Goal: Communication & Community: Answer question/provide support

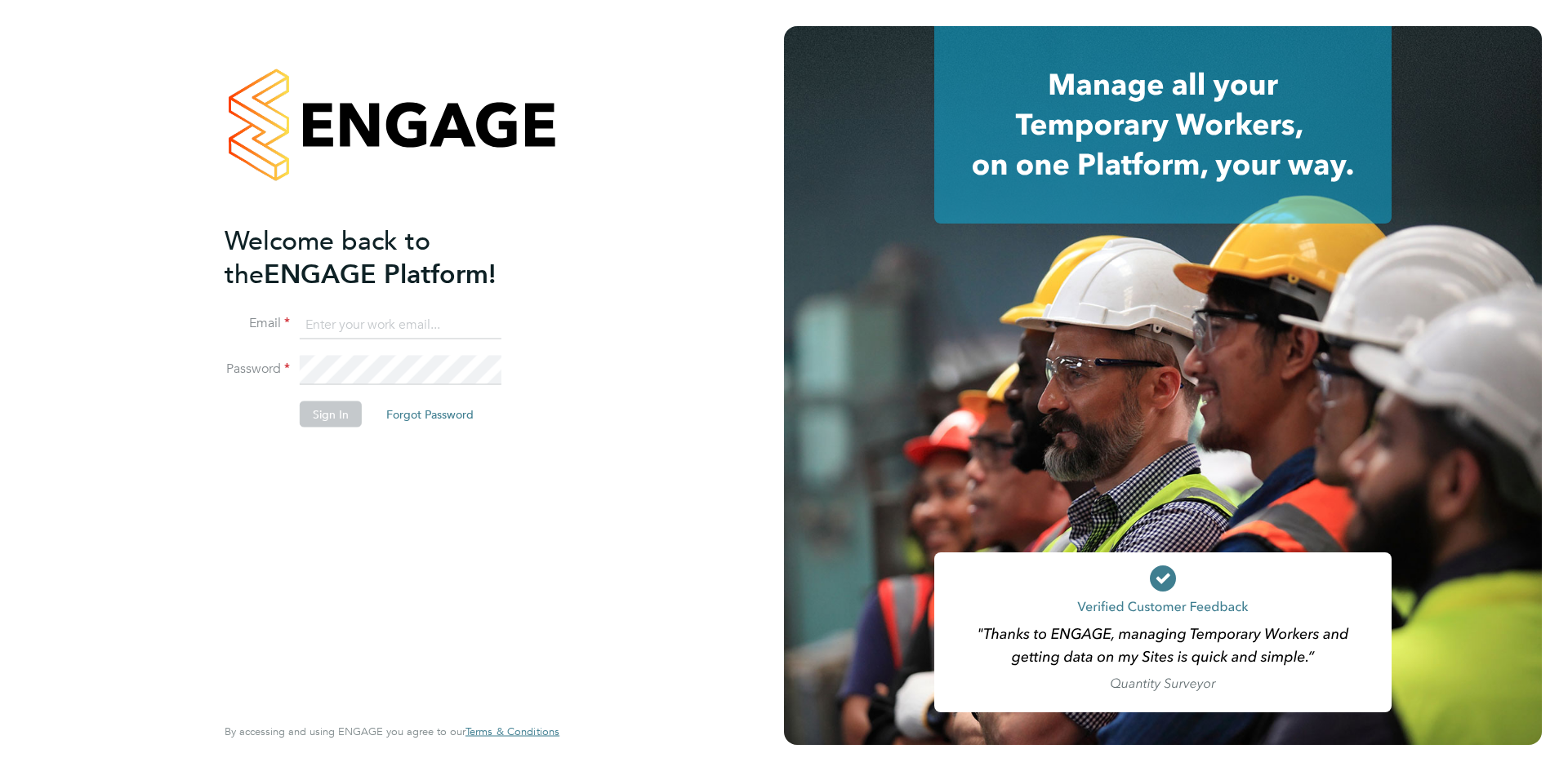
type input "[EMAIL_ADDRESS][PERSON_NAME][PERSON_NAME][DOMAIN_NAME]"
click at [329, 419] on button "Sign In" at bounding box center [330, 414] width 62 height 26
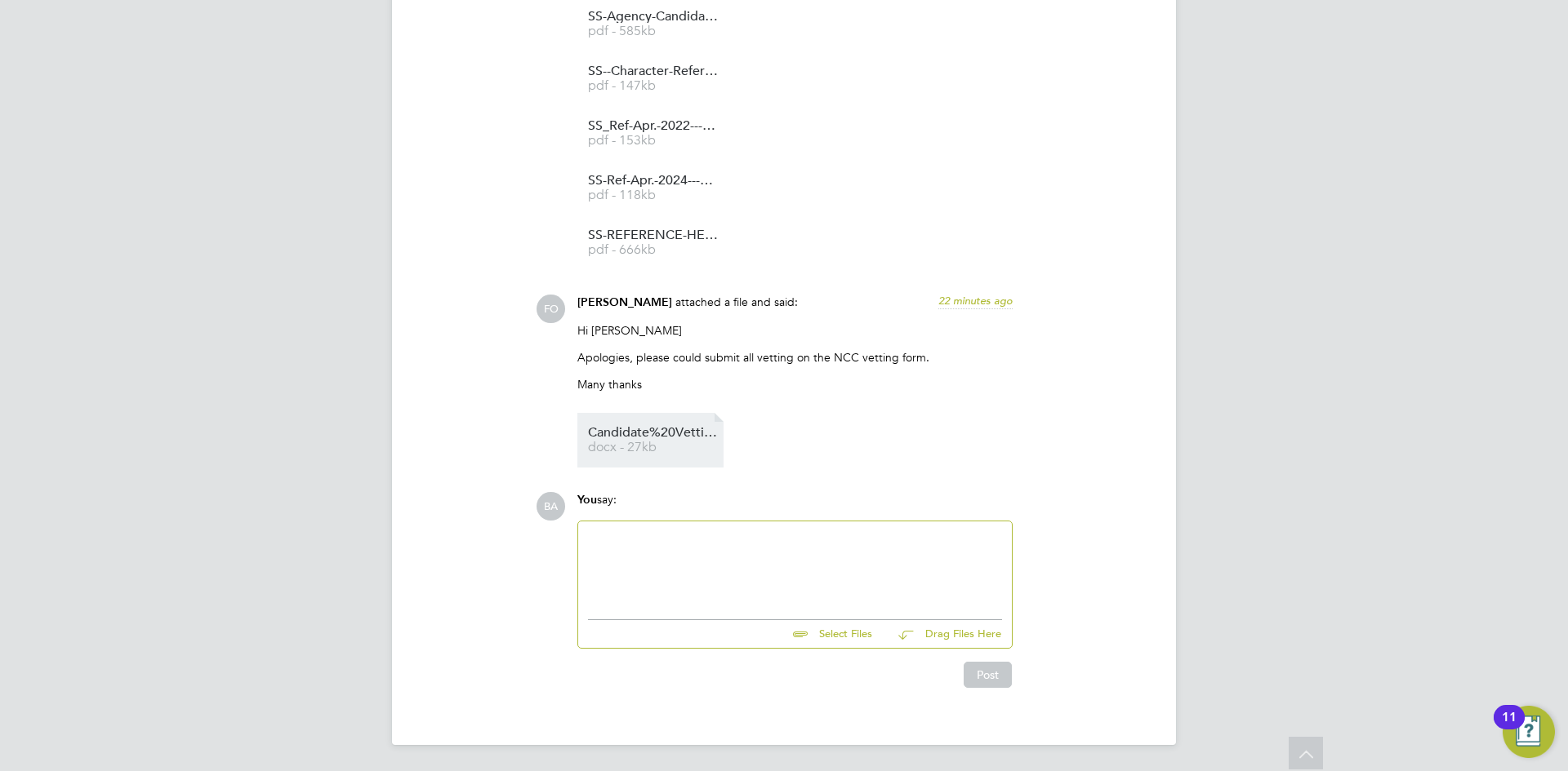
click at [663, 435] on span "Candidate%20Vetting%20Form%20(7)" at bounding box center [652, 433] width 131 height 13
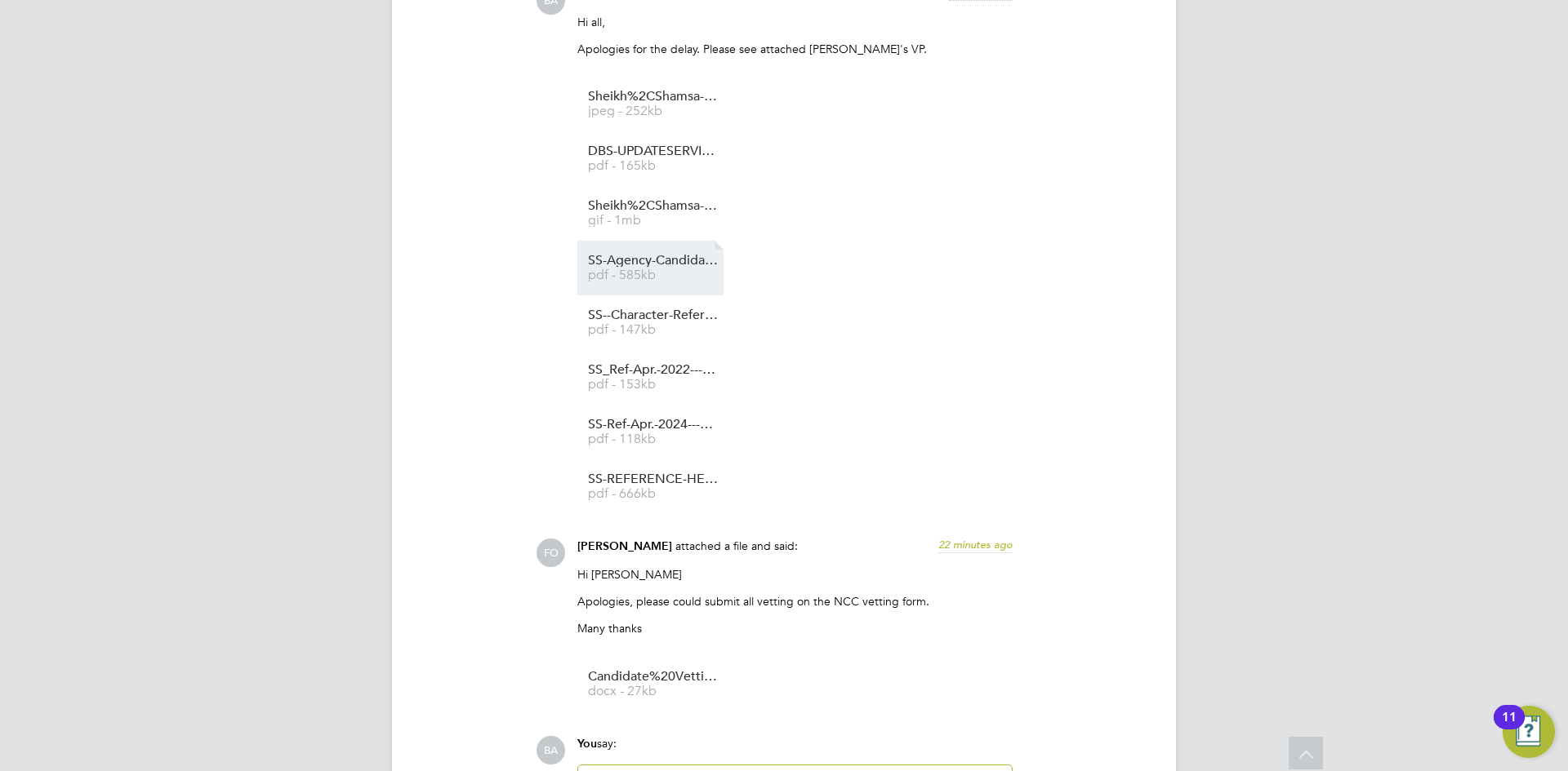
click at [665, 270] on link "SS-Agency-Candidate-Vetting-Form pdf - 585kb" at bounding box center [652, 268] width 131 height 27
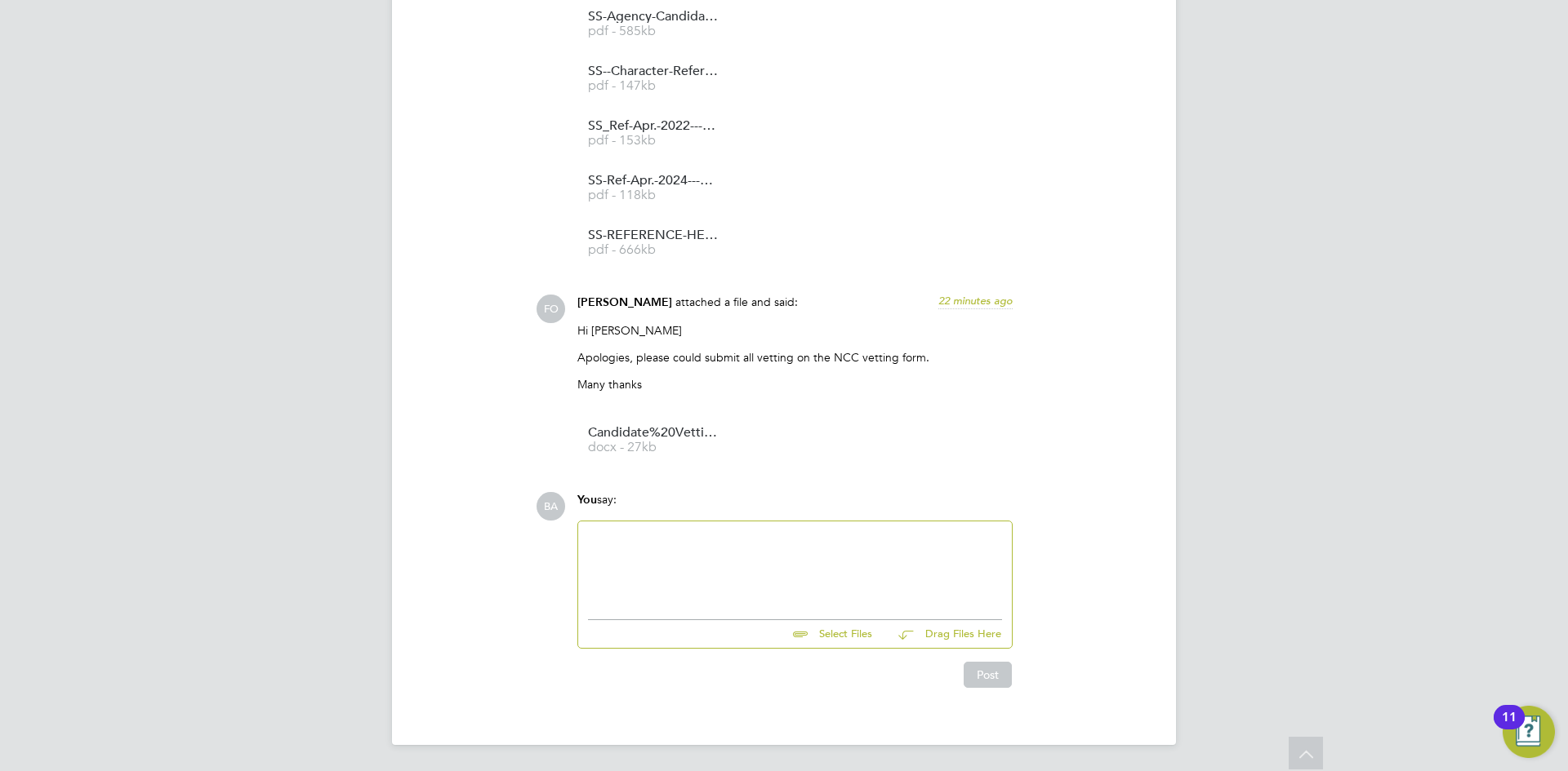
click at [652, 550] on div at bounding box center [794, 565] width 414 height 70
click at [858, 635] on input "file" at bounding box center [879, 631] width 245 height 23
type input "C:\fakepath\SS-Agency-Candidate-Vetting-Form.pdf"
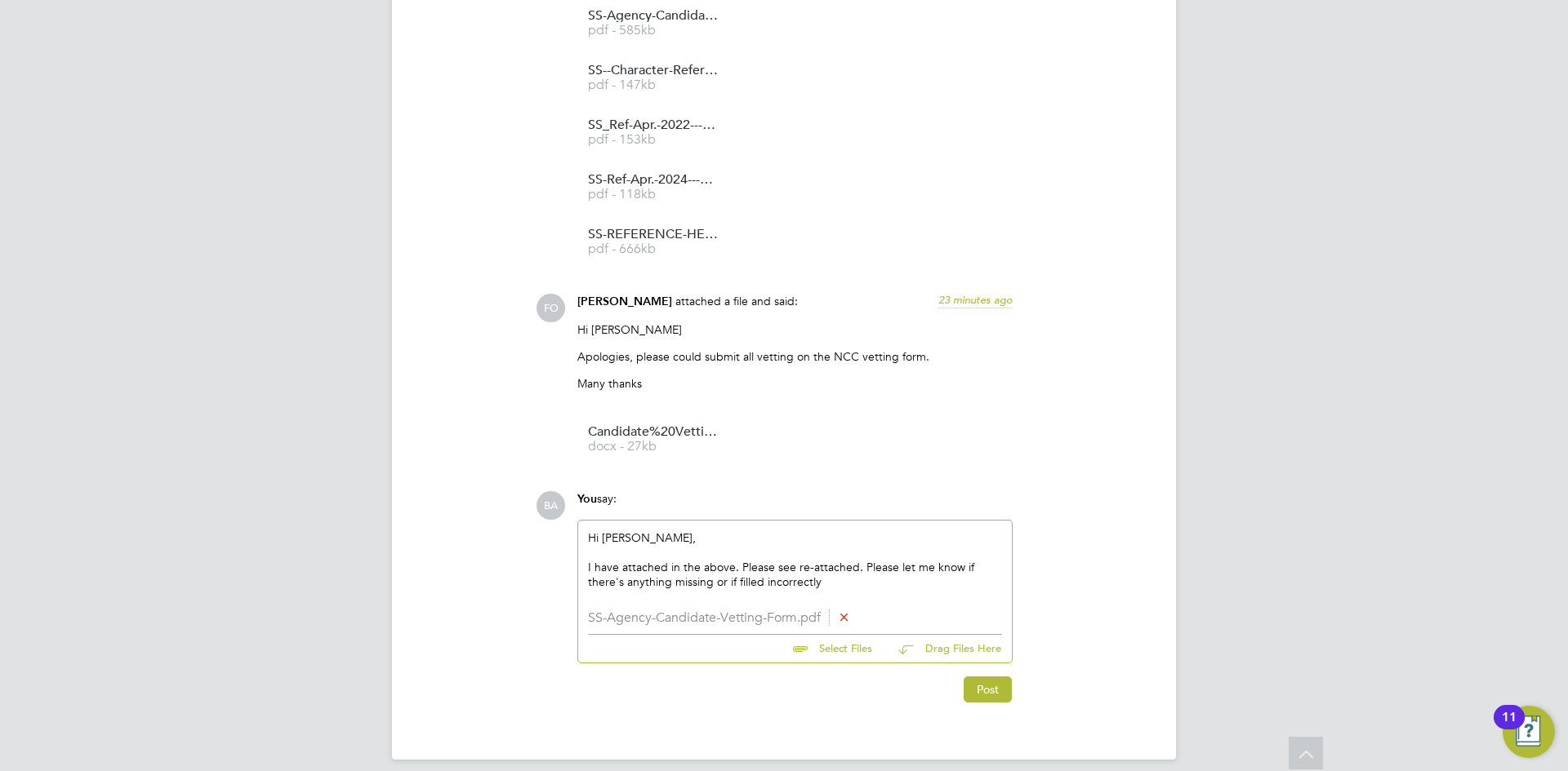
click at [729, 618] on li "SS-Agency-Candidate-Vetting-Form.pdf" at bounding box center [794, 618] width 414 height 15
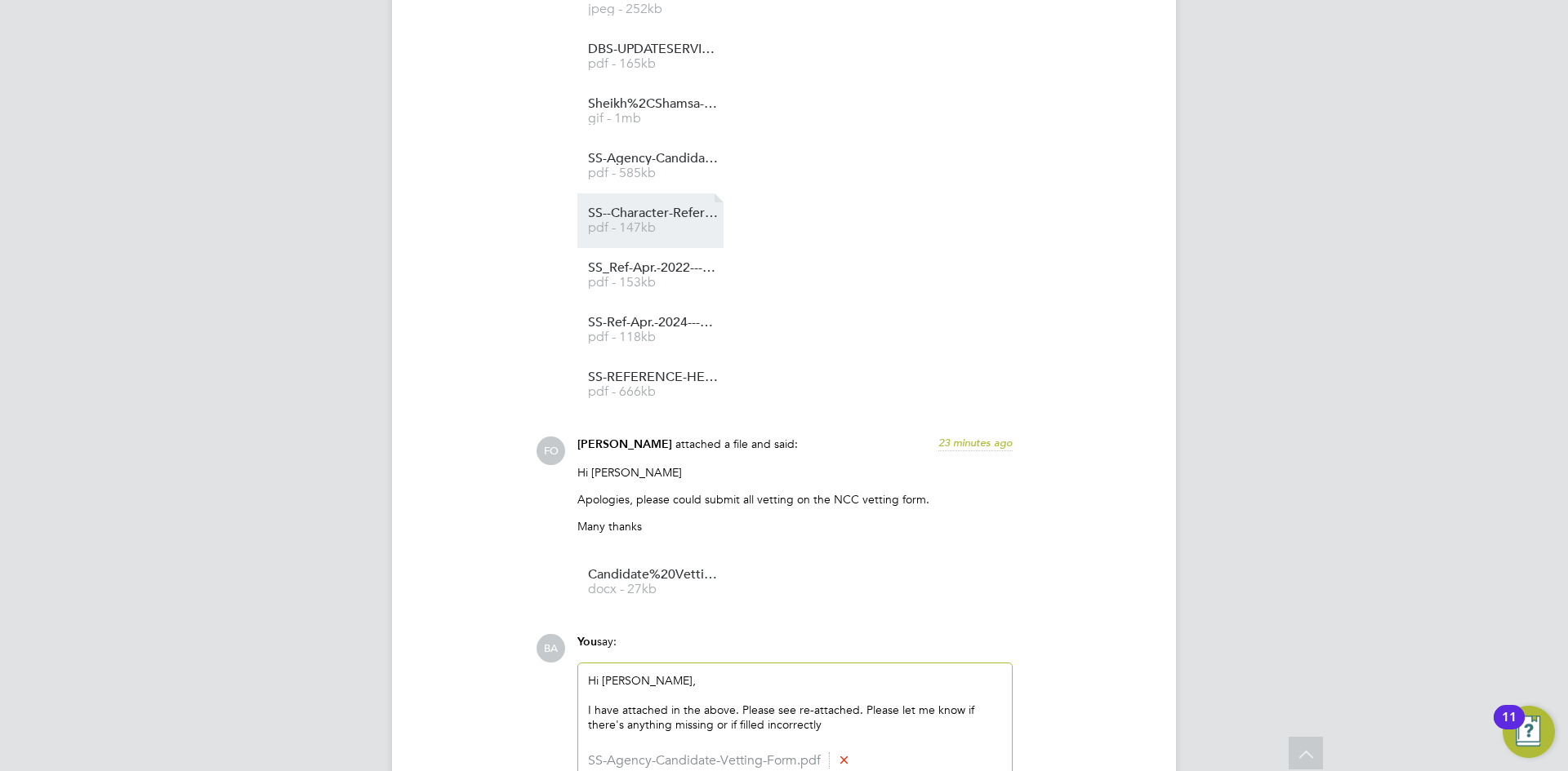
scroll to position [1593, 0]
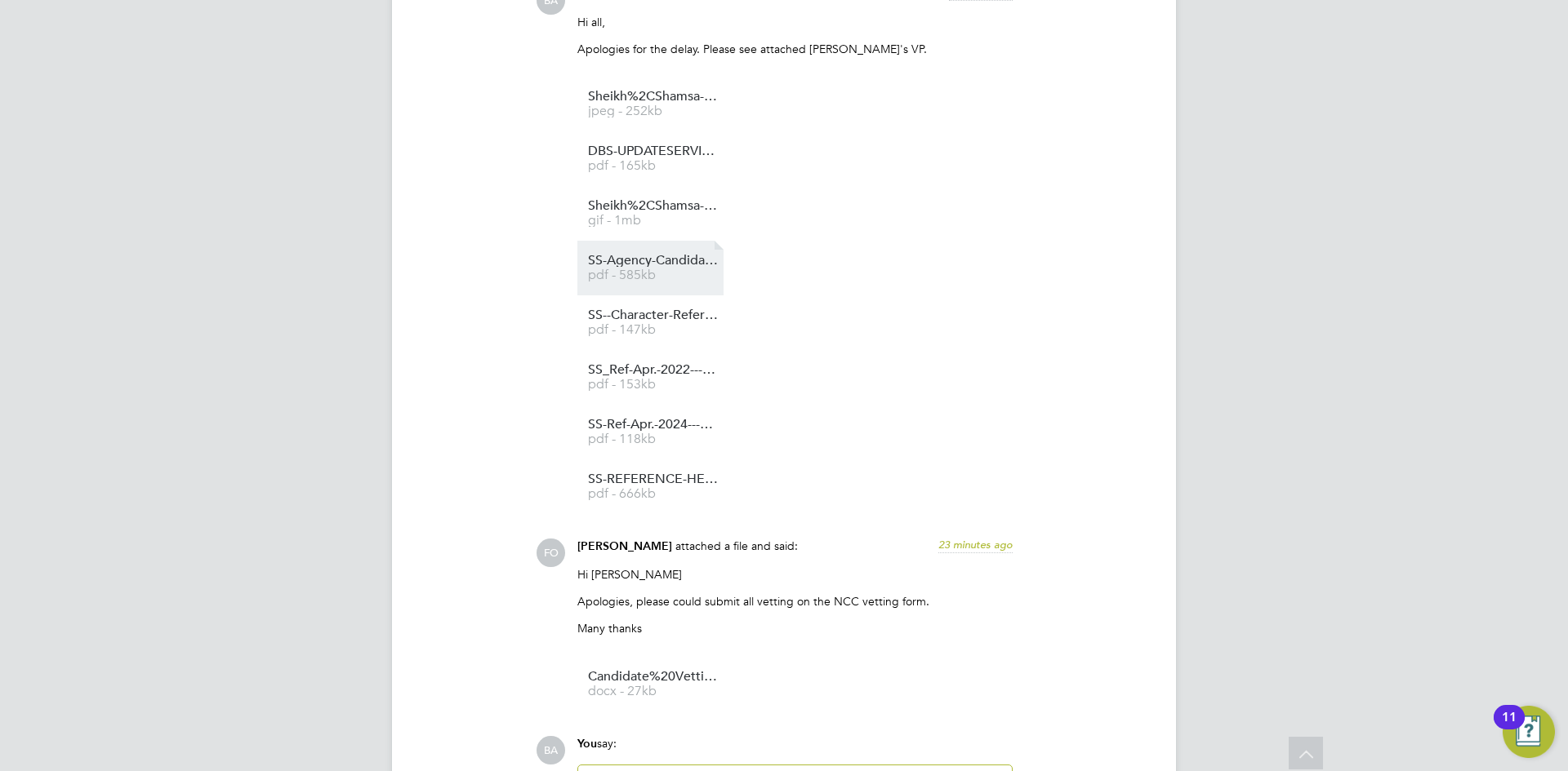
click at [654, 275] on span "pdf - 585kb" at bounding box center [652, 276] width 131 height 13
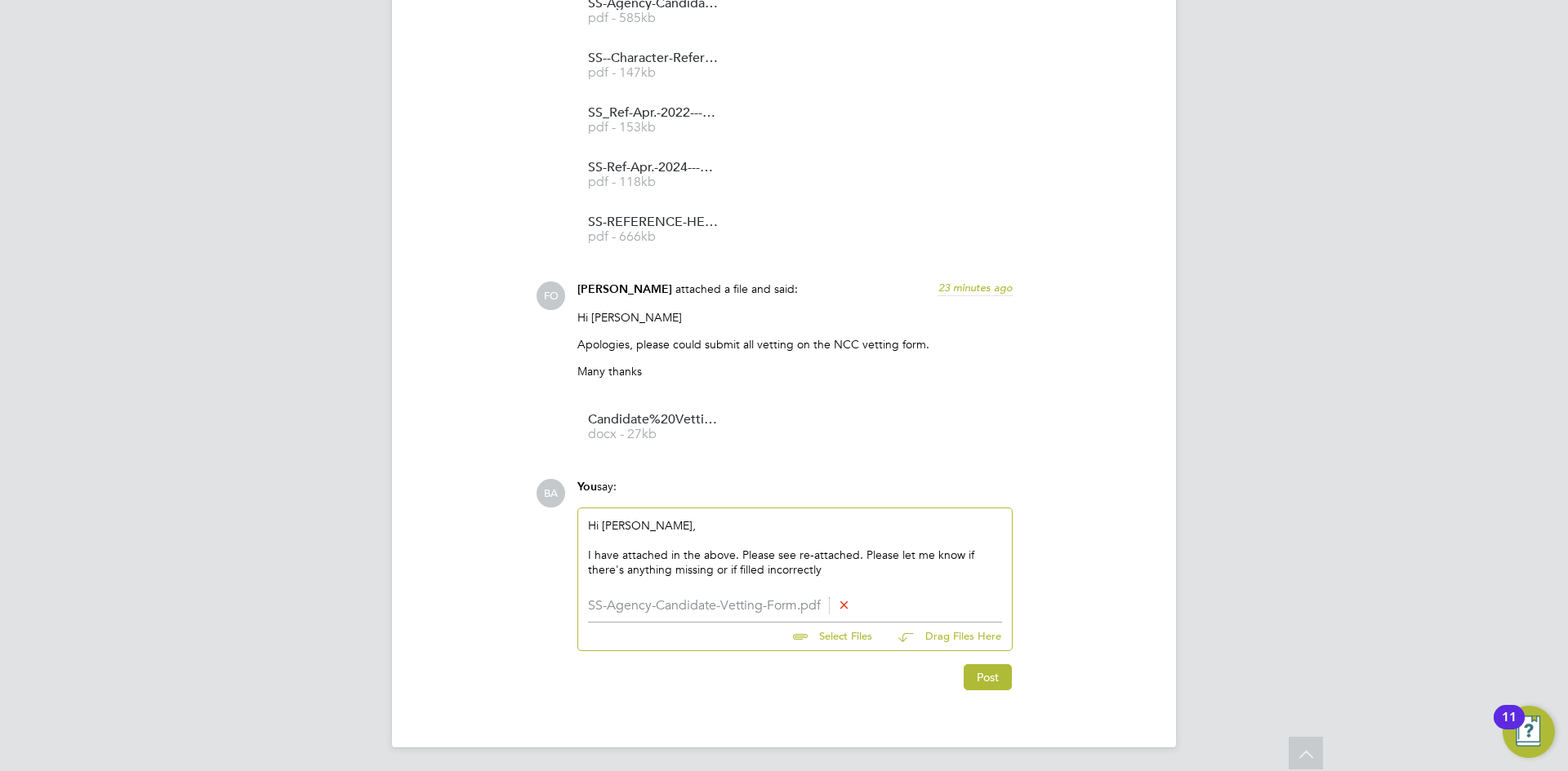
scroll to position [1854, 0]
click at [881, 564] on div "I have attached in the above. Please see re-attached. Please let me know if the…" at bounding box center [794, 560] width 414 height 29
click at [977, 680] on button "Post" at bounding box center [987, 674] width 48 height 26
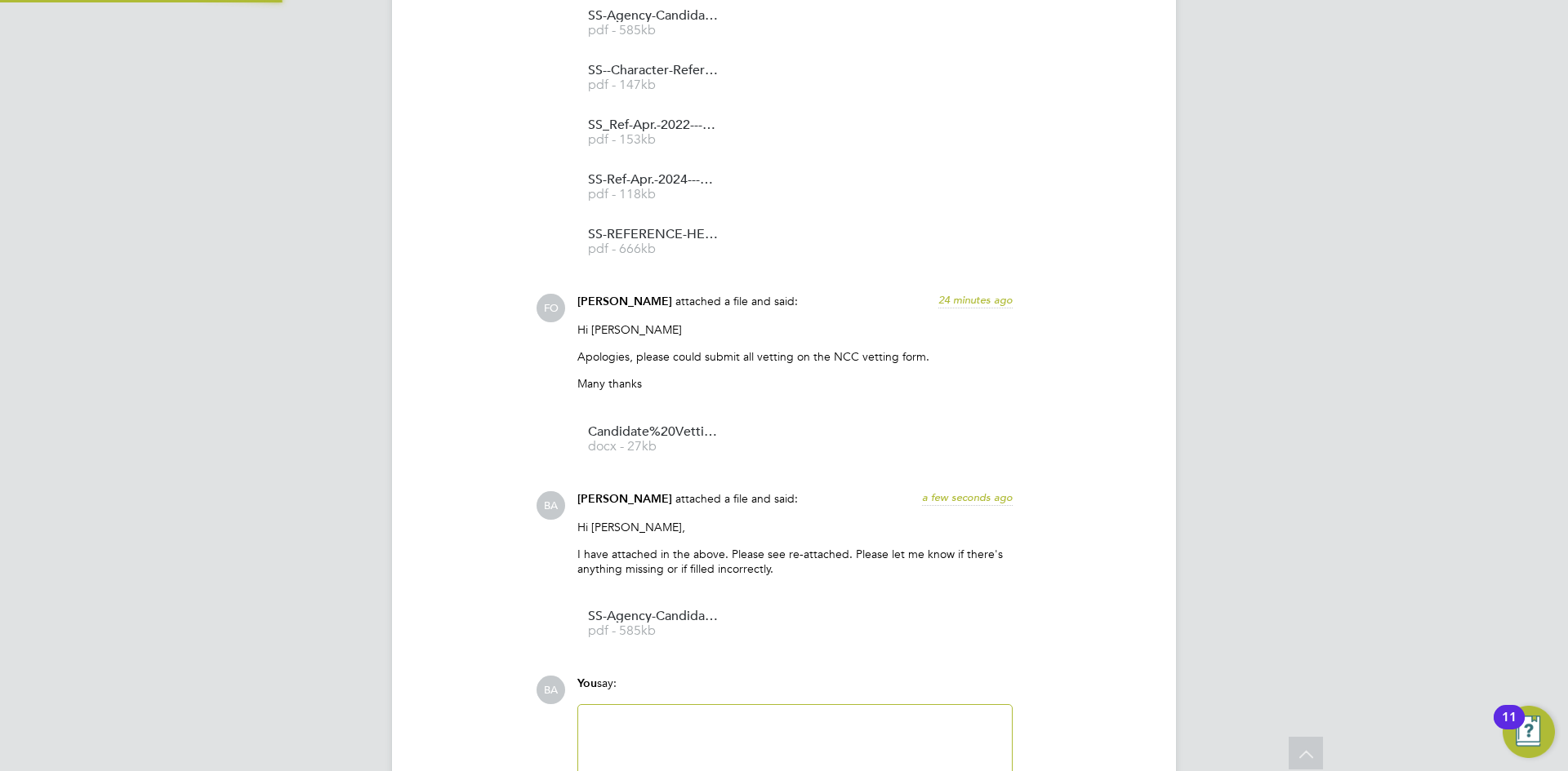
scroll to position [2024, 0]
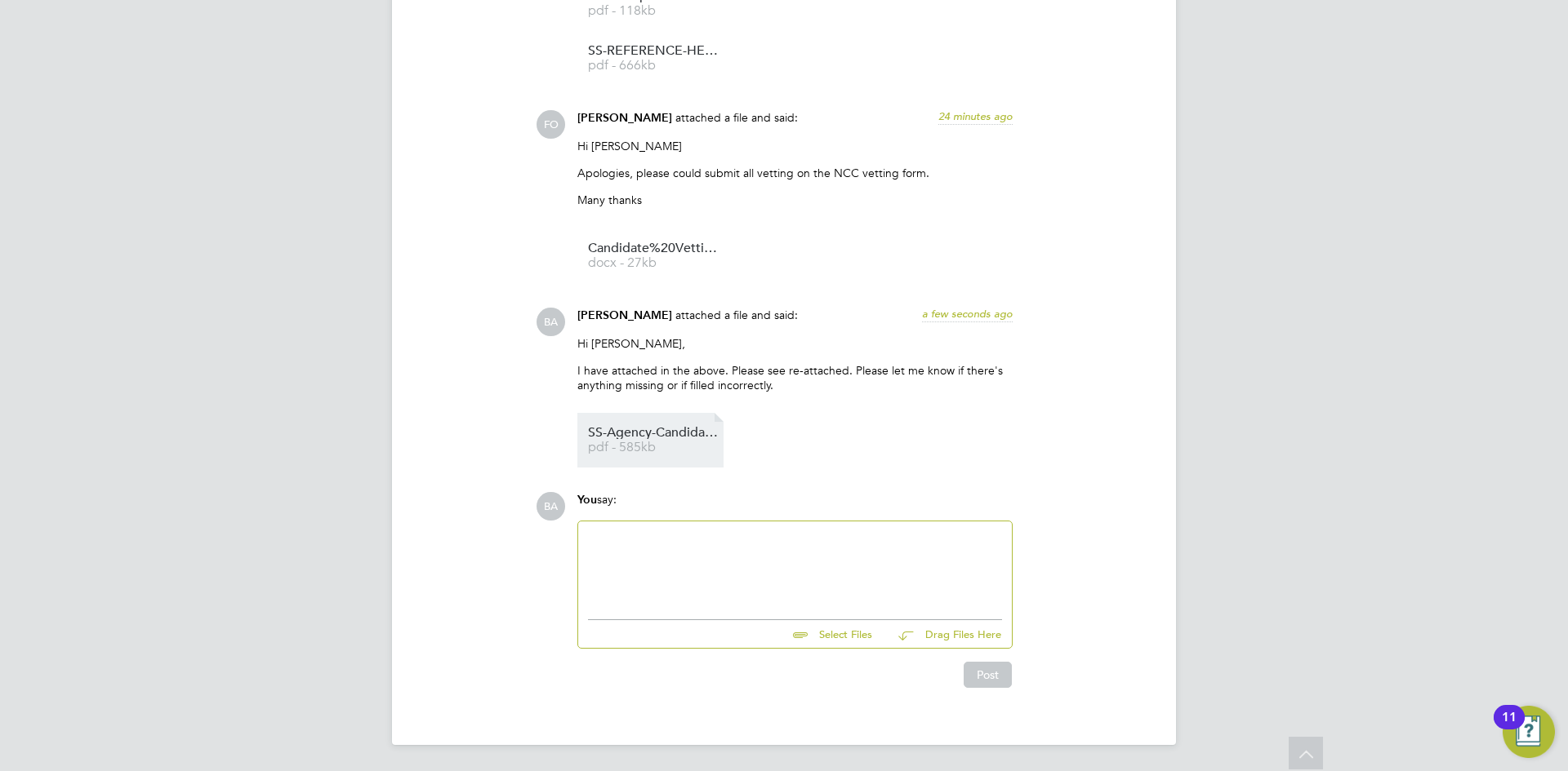
click at [647, 420] on li "SS-Agency-Candidate-Vetting-Form pdf - 585kb" at bounding box center [650, 440] width 146 height 55
click at [682, 431] on span "SS-Agency-Candidate-Vetting-Form" at bounding box center [652, 433] width 131 height 13
